Goal: Check status

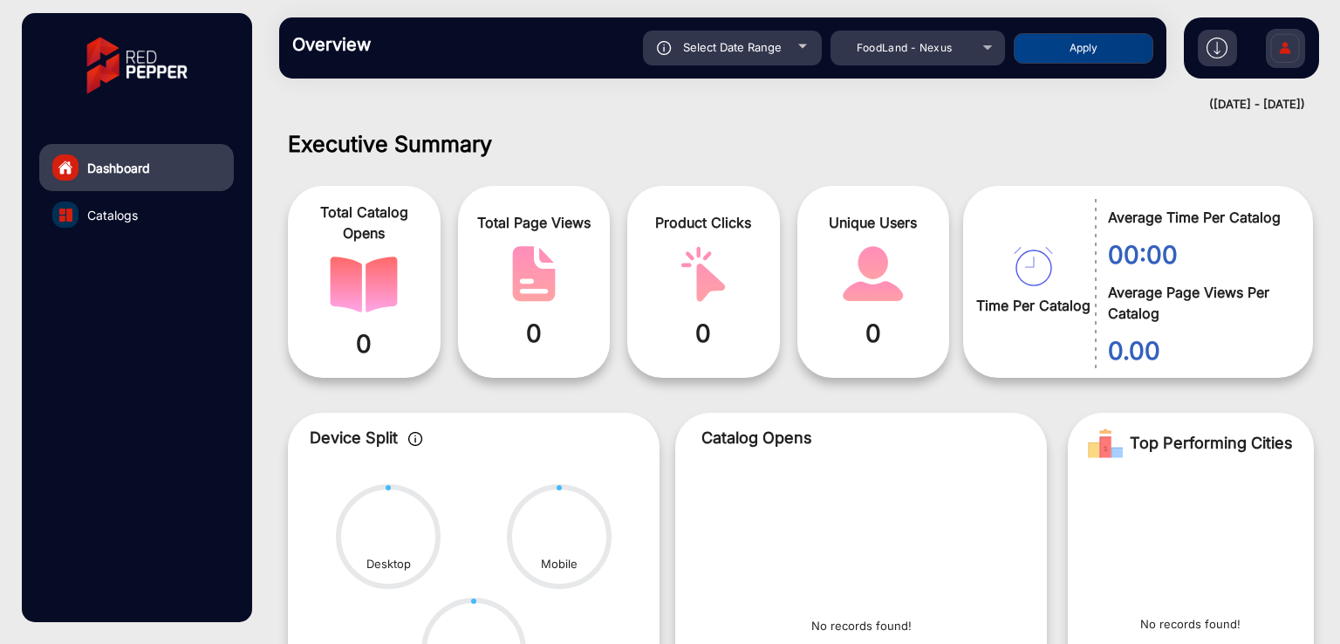
click at [765, 54] on div "Select Date Range" at bounding box center [732, 48] width 179 height 35
type input "[DATE]"
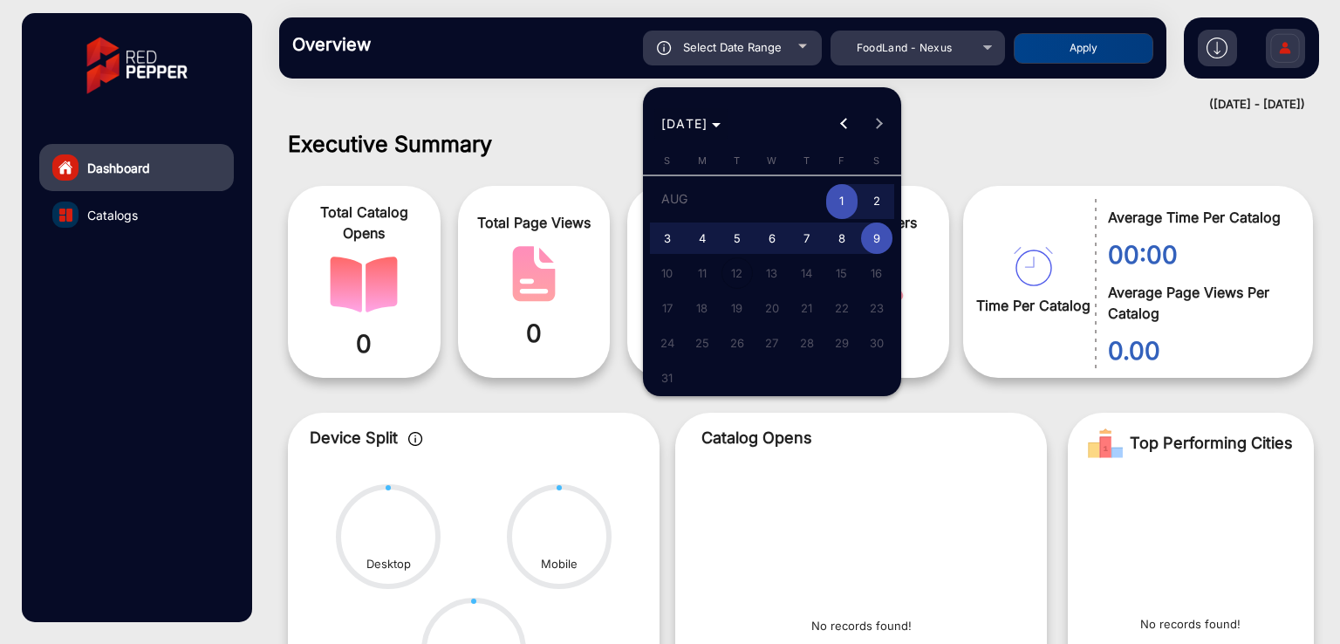
click at [708, 119] on span "[DATE]" at bounding box center [684, 123] width 47 height 15
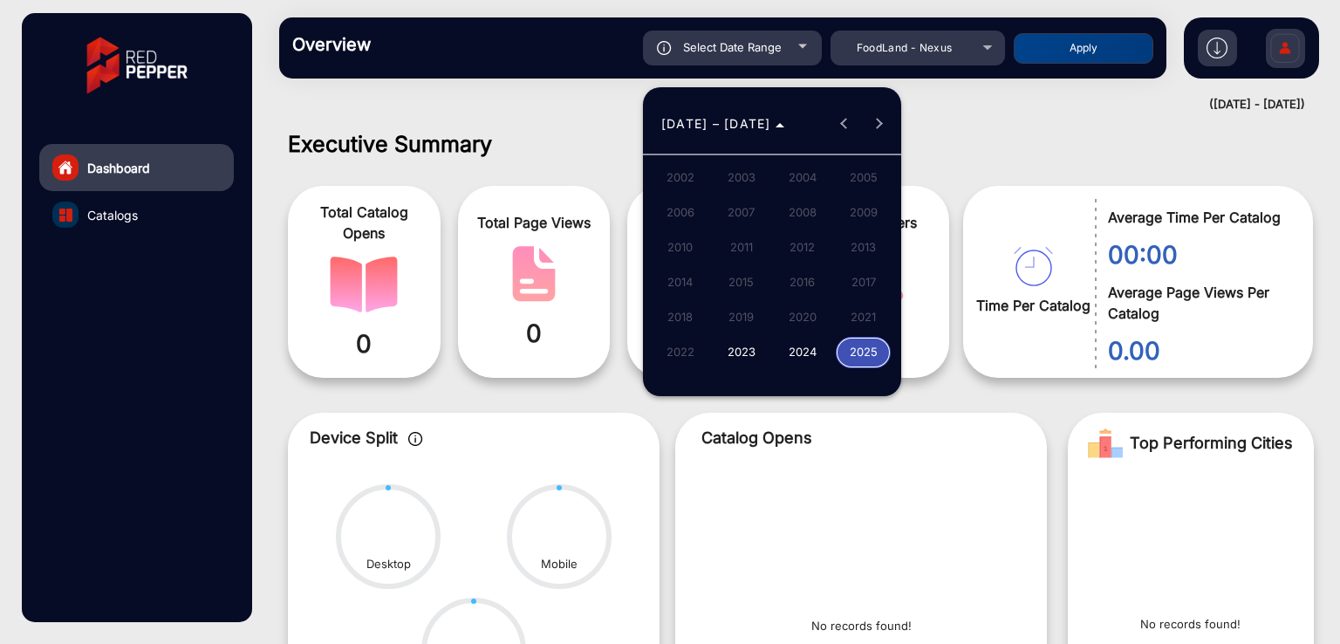
click at [823, 345] on span "2024" at bounding box center [802, 352] width 55 height 31
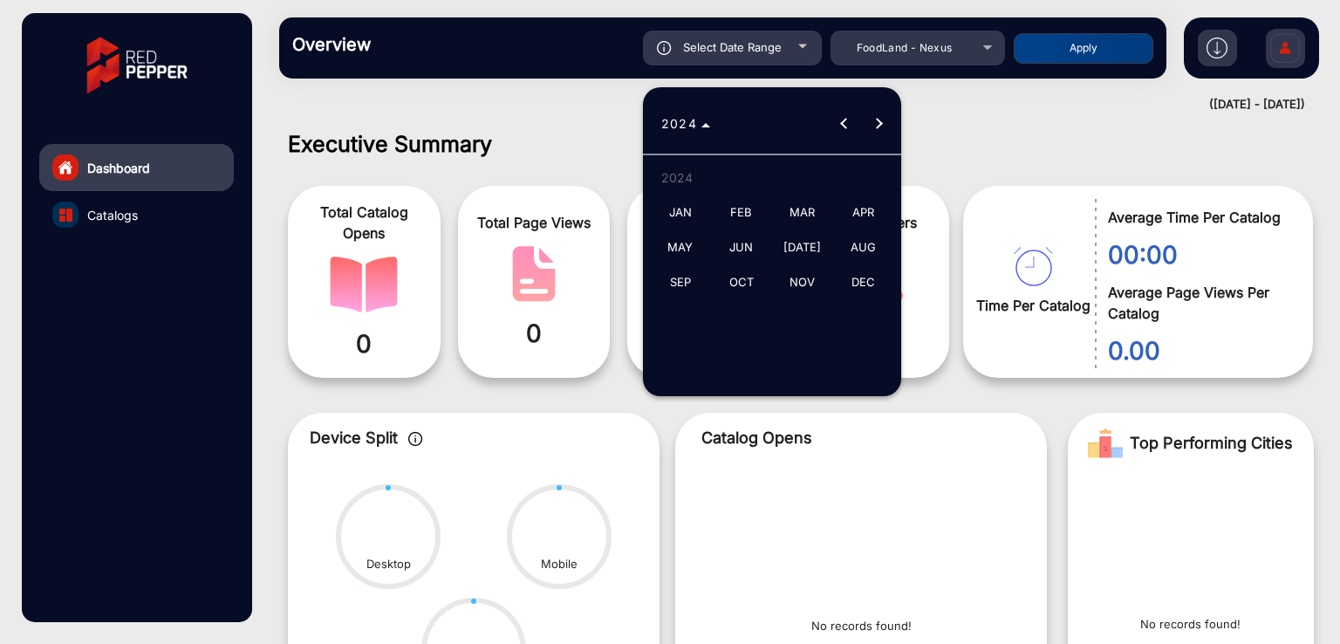
click at [681, 210] on span "JAN" at bounding box center [679, 212] width 55 height 31
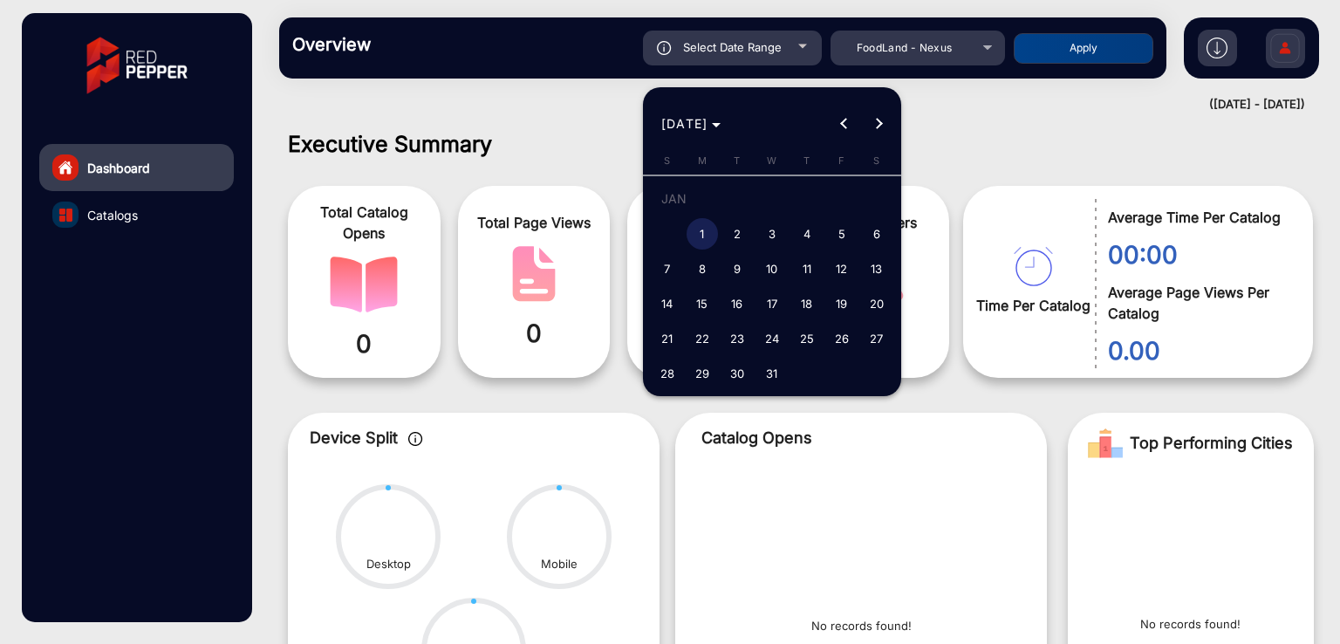
click at [697, 233] on span "1" at bounding box center [701, 233] width 31 height 31
type input "[DATE]"
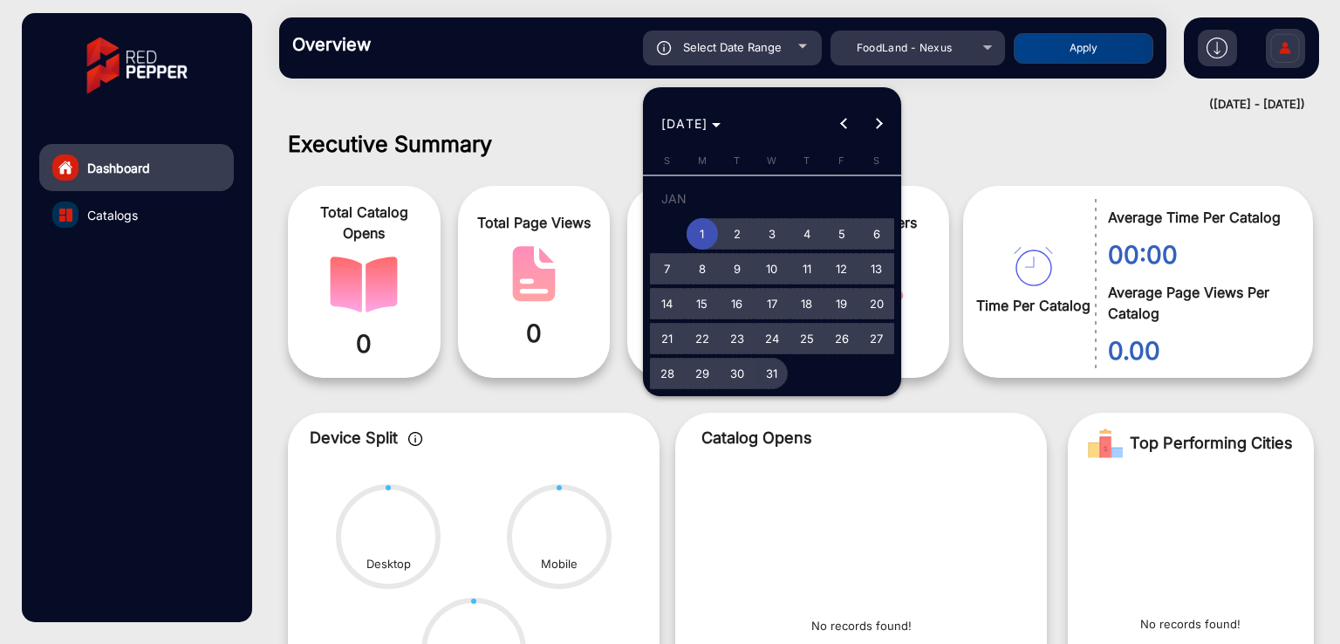
click at [768, 376] on span "31" at bounding box center [771, 373] width 31 height 31
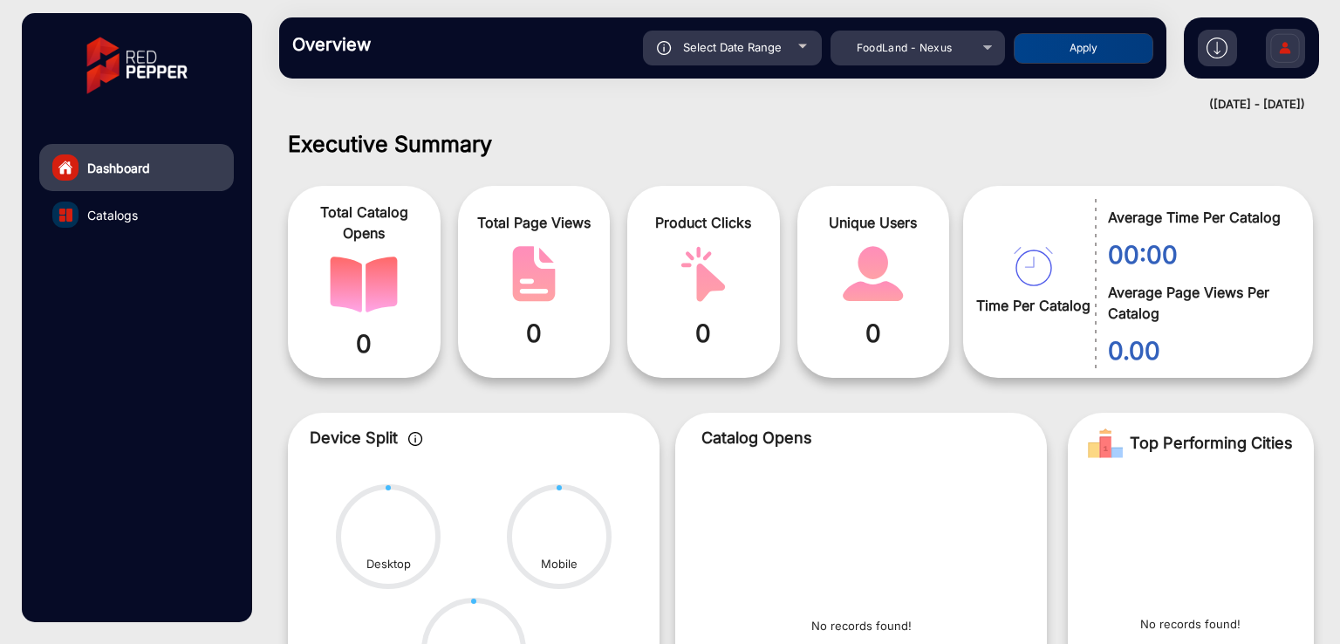
type input "[DATE]"
click at [1075, 38] on button "Apply" at bounding box center [1083, 48] width 140 height 31
type input "[DATE]"
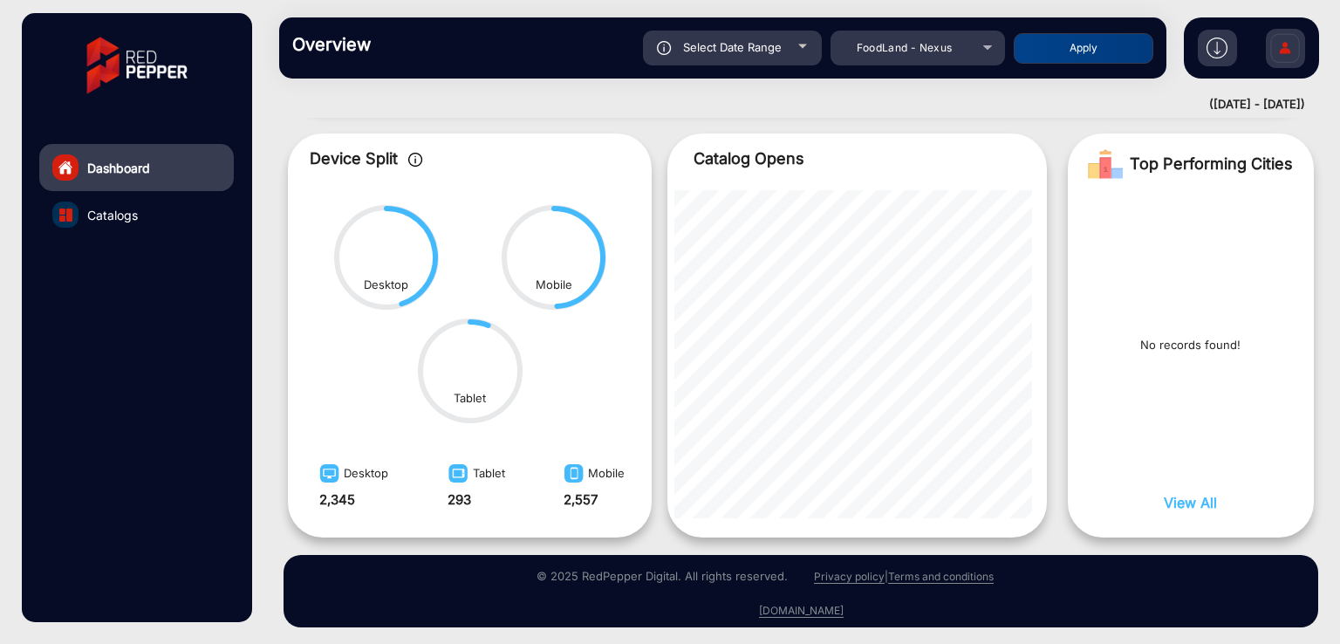
scroll to position [499, 0]
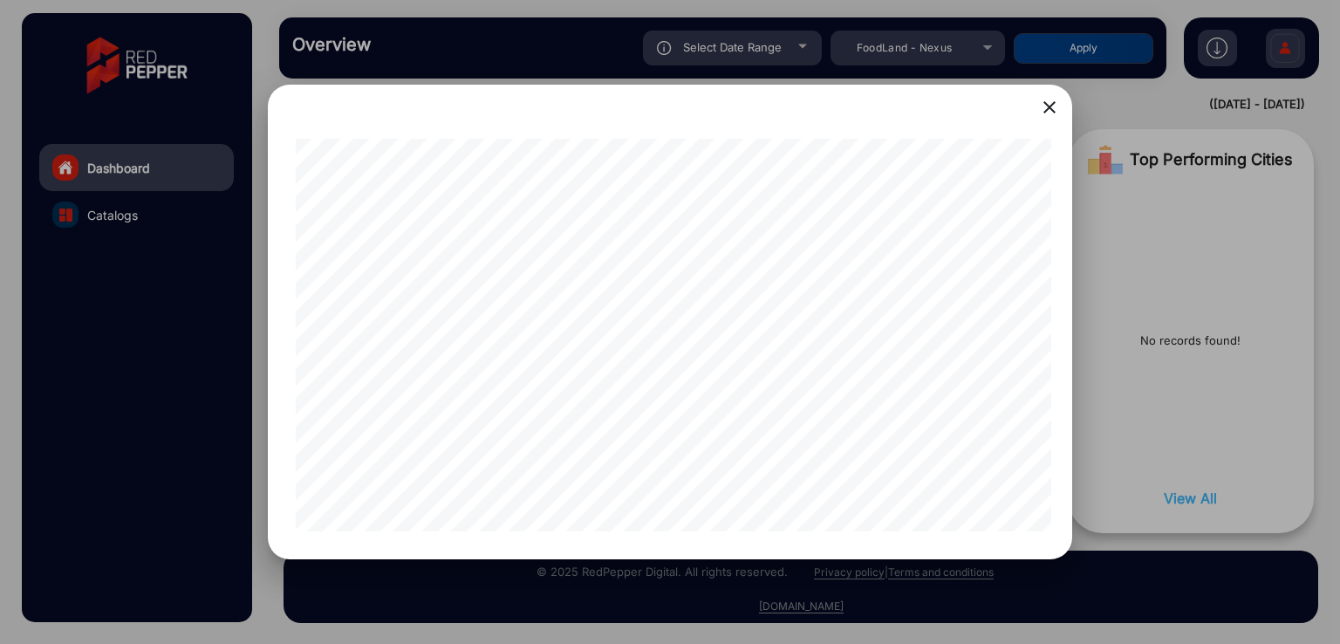
click at [1049, 97] on mat-icon "close" at bounding box center [1049, 107] width 21 height 21
